Goal: Task Accomplishment & Management: Use online tool/utility

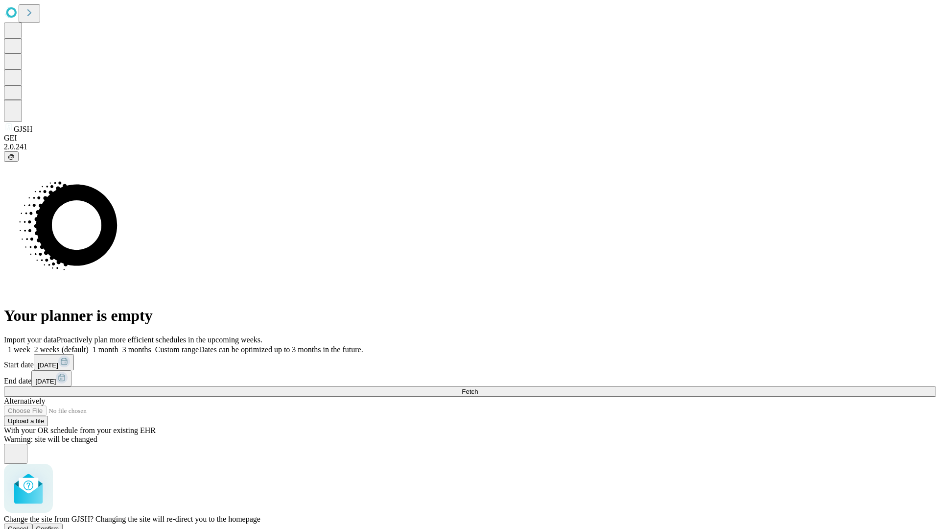
click at [59, 525] on span "Confirm" at bounding box center [47, 528] width 23 height 7
click at [30, 345] on label "1 week" at bounding box center [17, 349] width 26 height 8
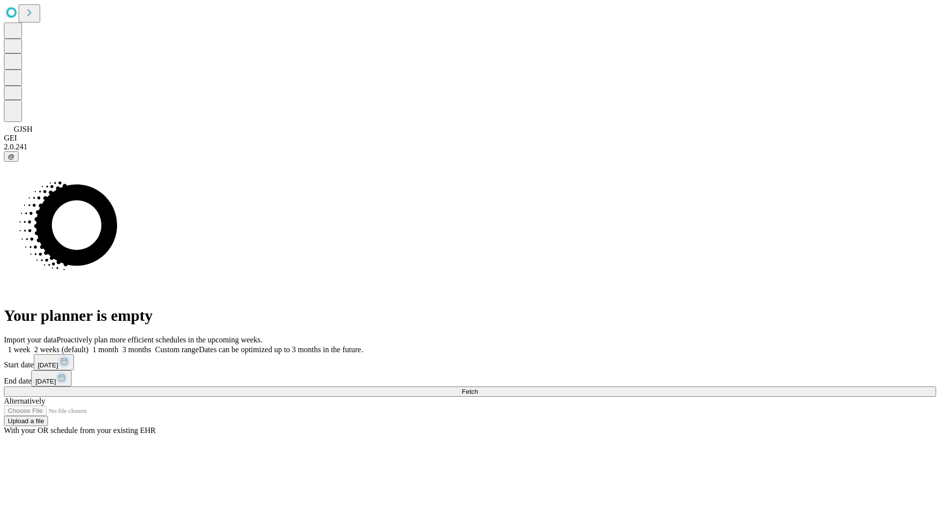
click at [478, 388] on span "Fetch" at bounding box center [470, 391] width 16 height 7
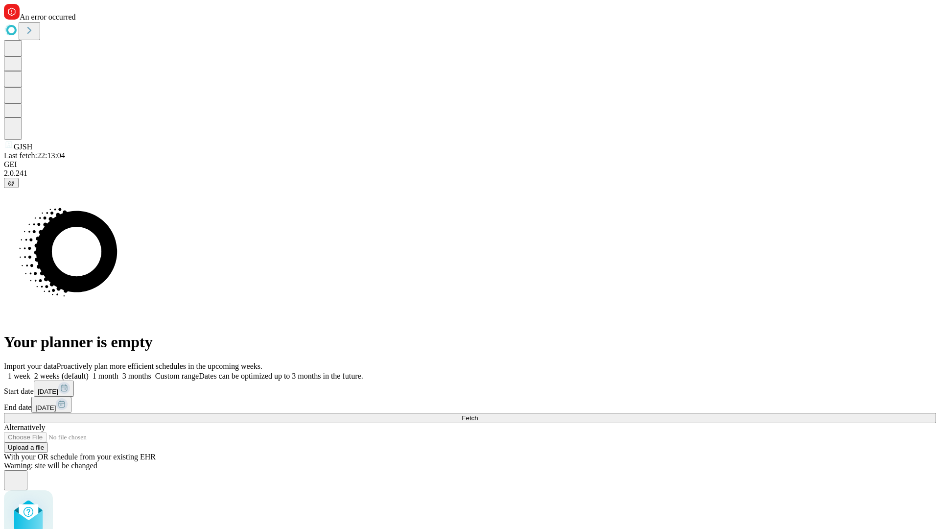
click at [30, 372] on label "1 week" at bounding box center [17, 376] width 26 height 8
click at [478, 414] on span "Fetch" at bounding box center [470, 417] width 16 height 7
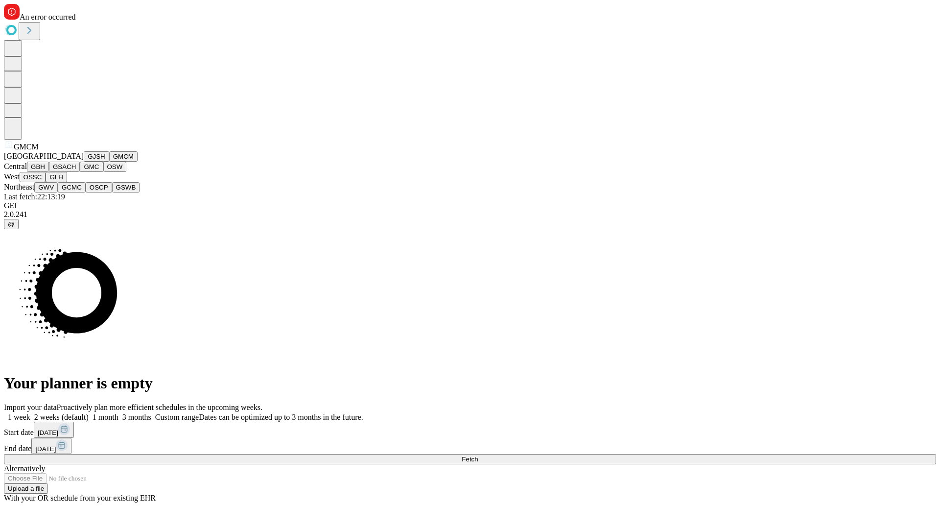
click at [49, 172] on button "GBH" at bounding box center [38, 167] width 22 height 10
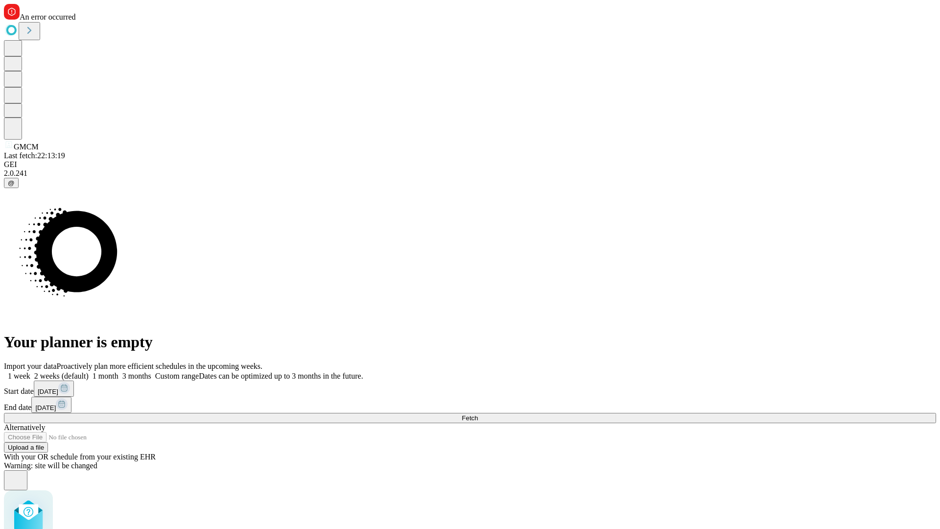
click at [30, 372] on label "1 week" at bounding box center [17, 376] width 26 height 8
click at [478, 414] on span "Fetch" at bounding box center [470, 417] width 16 height 7
click at [30, 372] on label "1 week" at bounding box center [17, 376] width 26 height 8
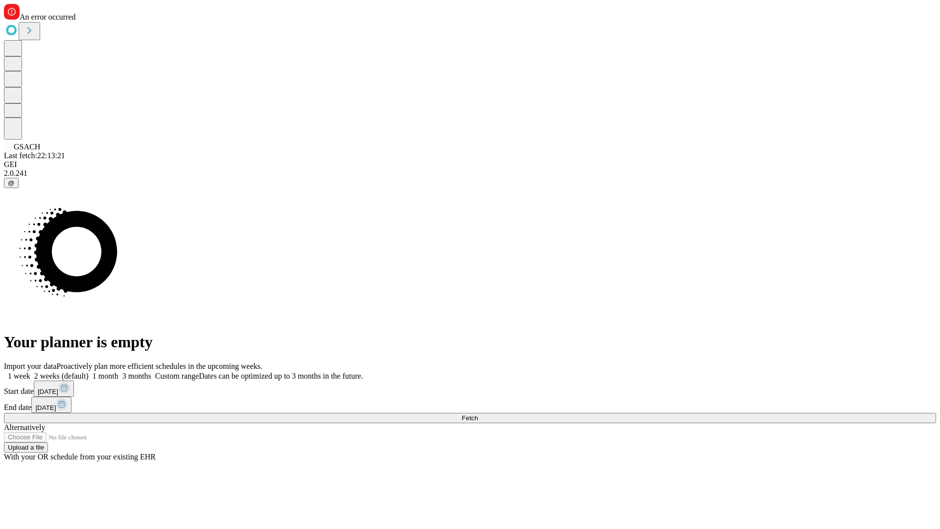
click at [478, 414] on span "Fetch" at bounding box center [470, 417] width 16 height 7
click at [30, 372] on label "1 week" at bounding box center [17, 376] width 26 height 8
click at [478, 414] on span "Fetch" at bounding box center [470, 417] width 16 height 7
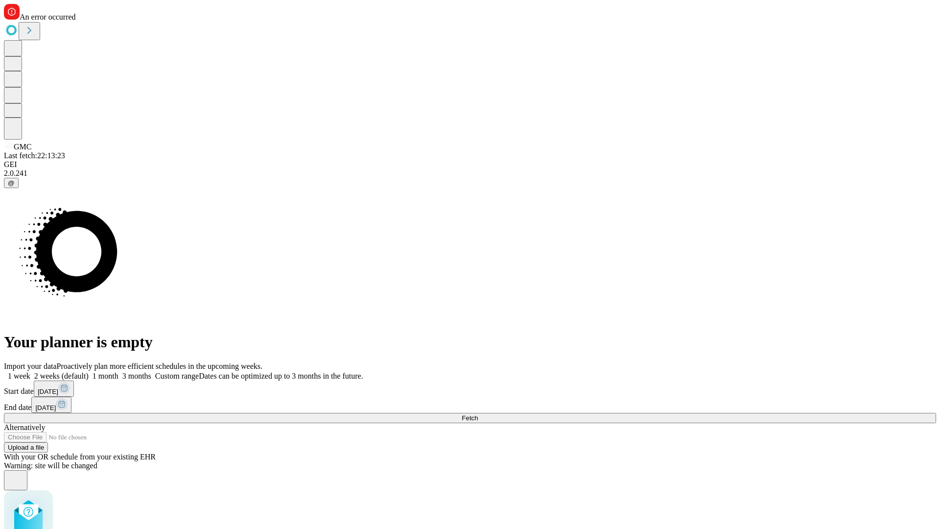
click at [30, 372] on label "1 week" at bounding box center [17, 376] width 26 height 8
click at [478, 414] on span "Fetch" at bounding box center [470, 417] width 16 height 7
click at [30, 372] on label "1 week" at bounding box center [17, 376] width 26 height 8
click at [478, 414] on span "Fetch" at bounding box center [470, 417] width 16 height 7
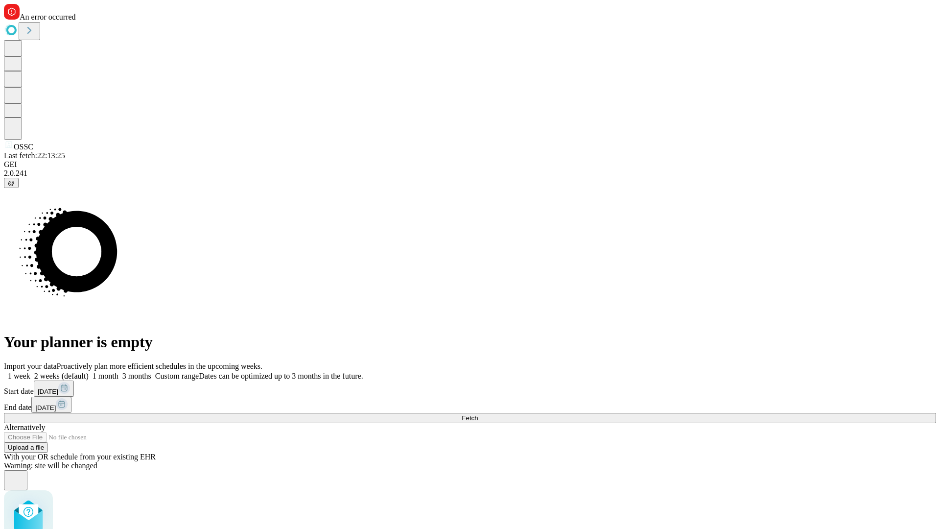
click at [30, 372] on label "1 week" at bounding box center [17, 376] width 26 height 8
click at [478, 414] on span "Fetch" at bounding box center [470, 417] width 16 height 7
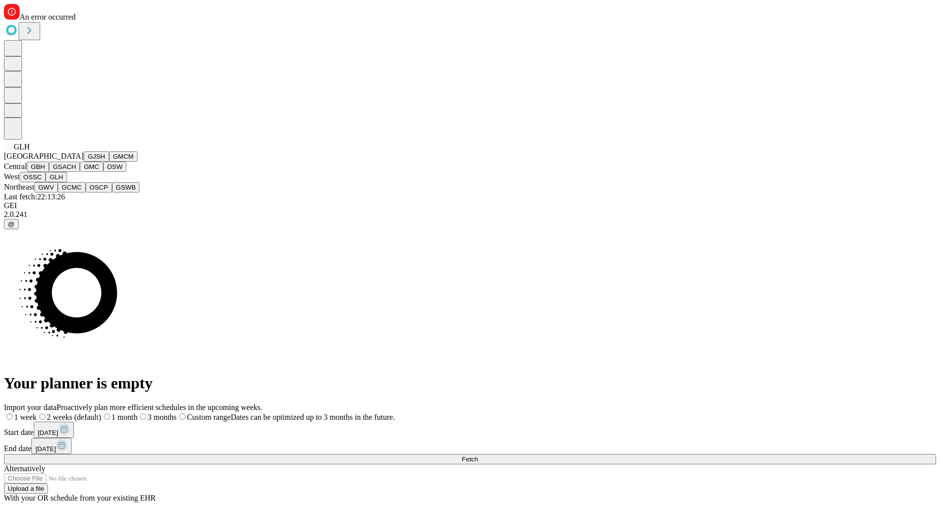
click at [58, 192] on button "GWV" at bounding box center [45, 187] width 23 height 10
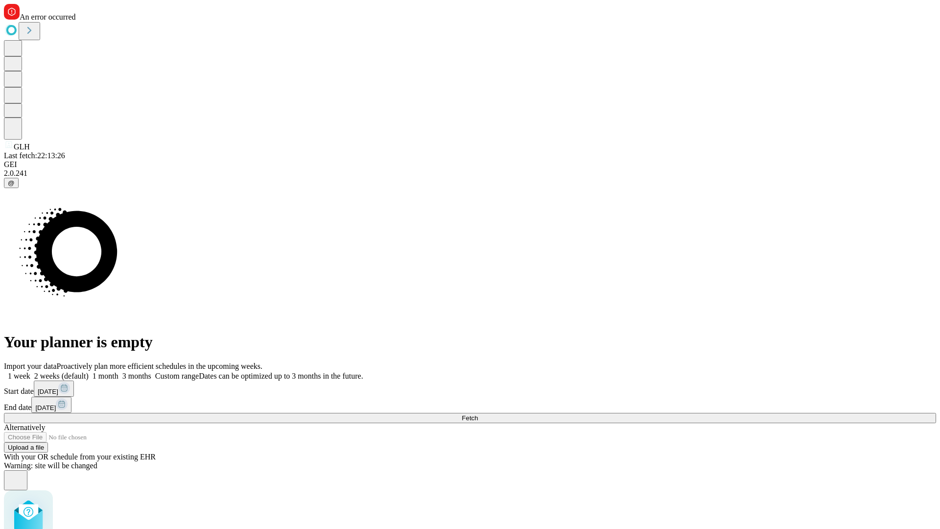
click at [30, 372] on label "1 week" at bounding box center [17, 376] width 26 height 8
click at [478, 414] on span "Fetch" at bounding box center [470, 417] width 16 height 7
click at [30, 372] on label "1 week" at bounding box center [17, 376] width 26 height 8
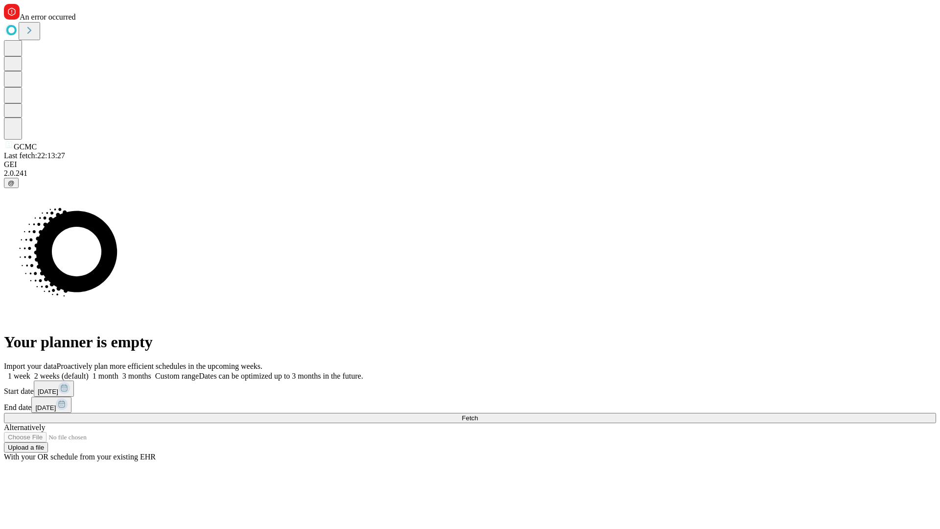
click at [478, 414] on span "Fetch" at bounding box center [470, 417] width 16 height 7
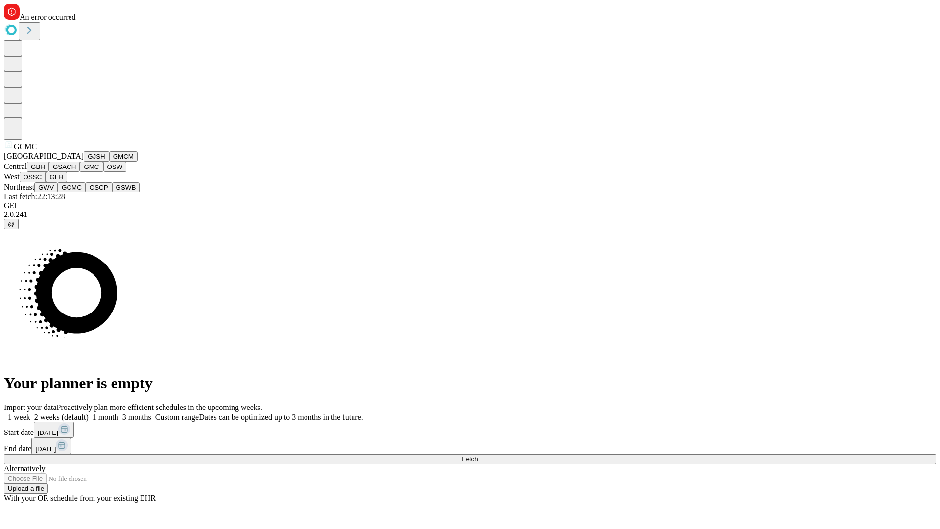
click at [86, 192] on button "OSCP" at bounding box center [99, 187] width 26 height 10
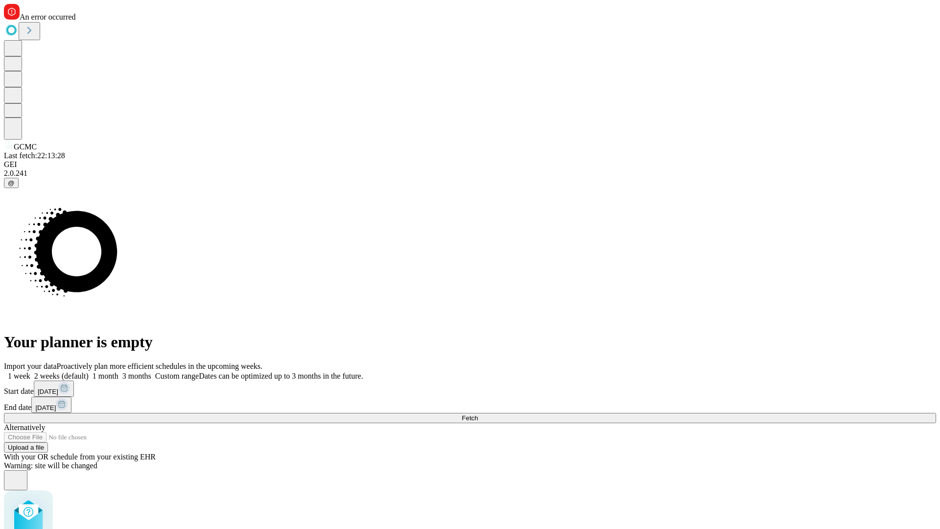
click at [30, 372] on label "1 week" at bounding box center [17, 376] width 26 height 8
click at [478, 414] on span "Fetch" at bounding box center [470, 417] width 16 height 7
click at [30, 372] on label "1 week" at bounding box center [17, 376] width 26 height 8
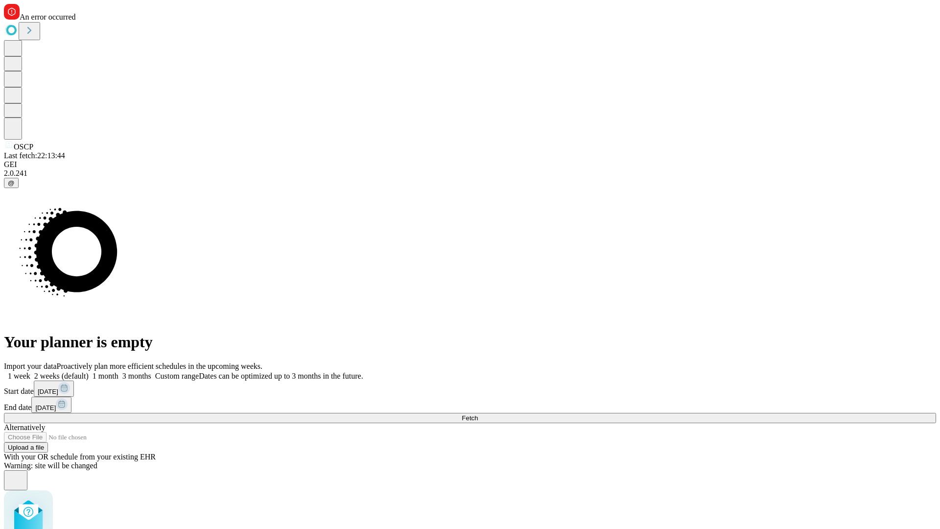
click at [478, 414] on span "Fetch" at bounding box center [470, 417] width 16 height 7
